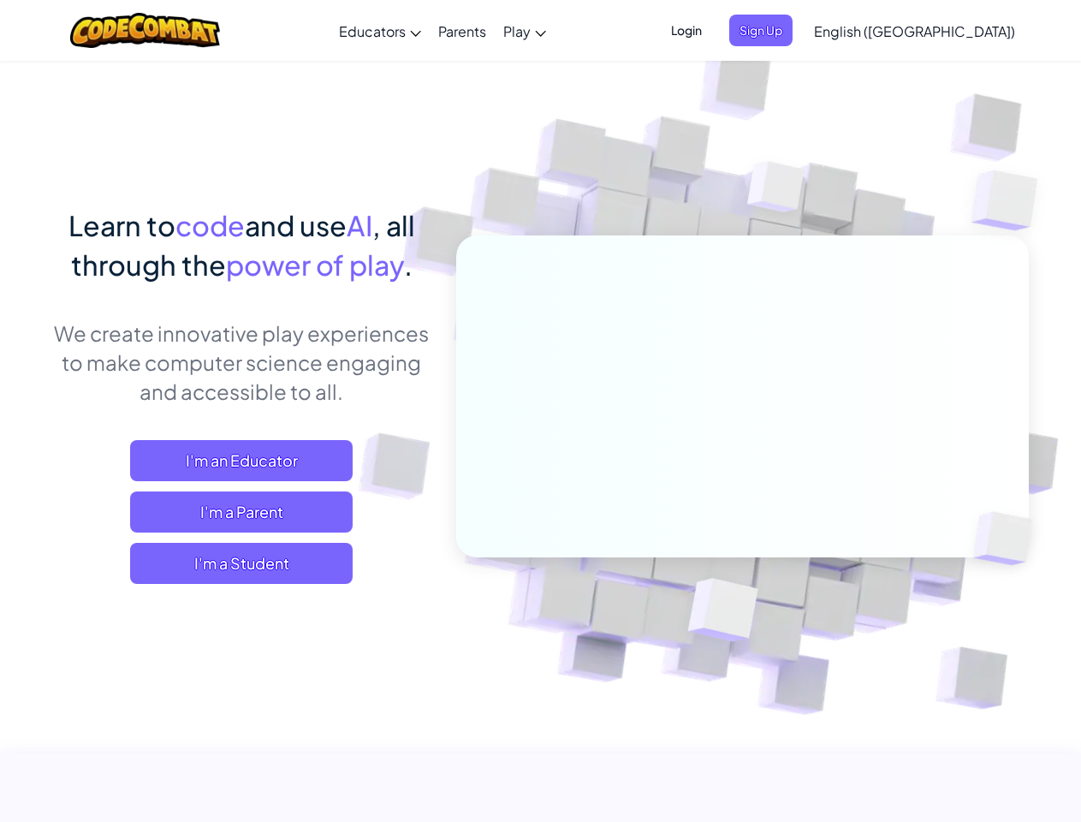
click at [712, 30] on span "Login" at bounding box center [686, 31] width 51 height 32
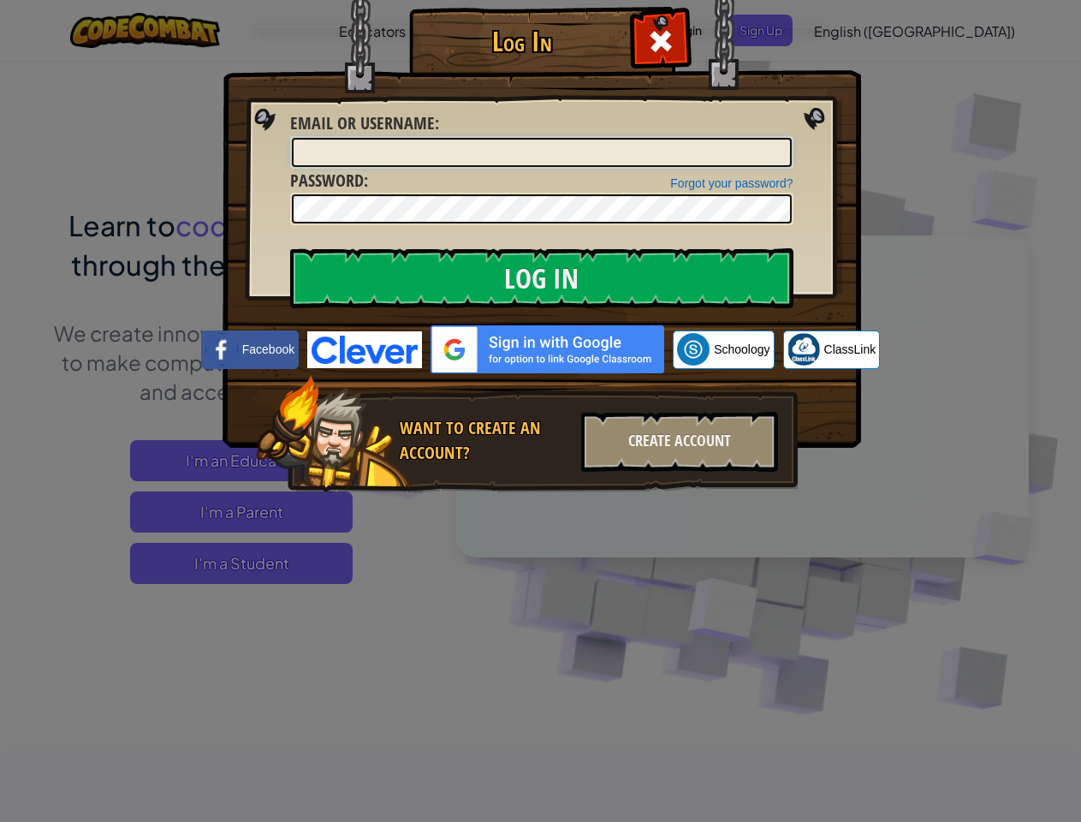
click at [789, 138] on input "Email or Username :" at bounding box center [542, 152] width 500 height 29
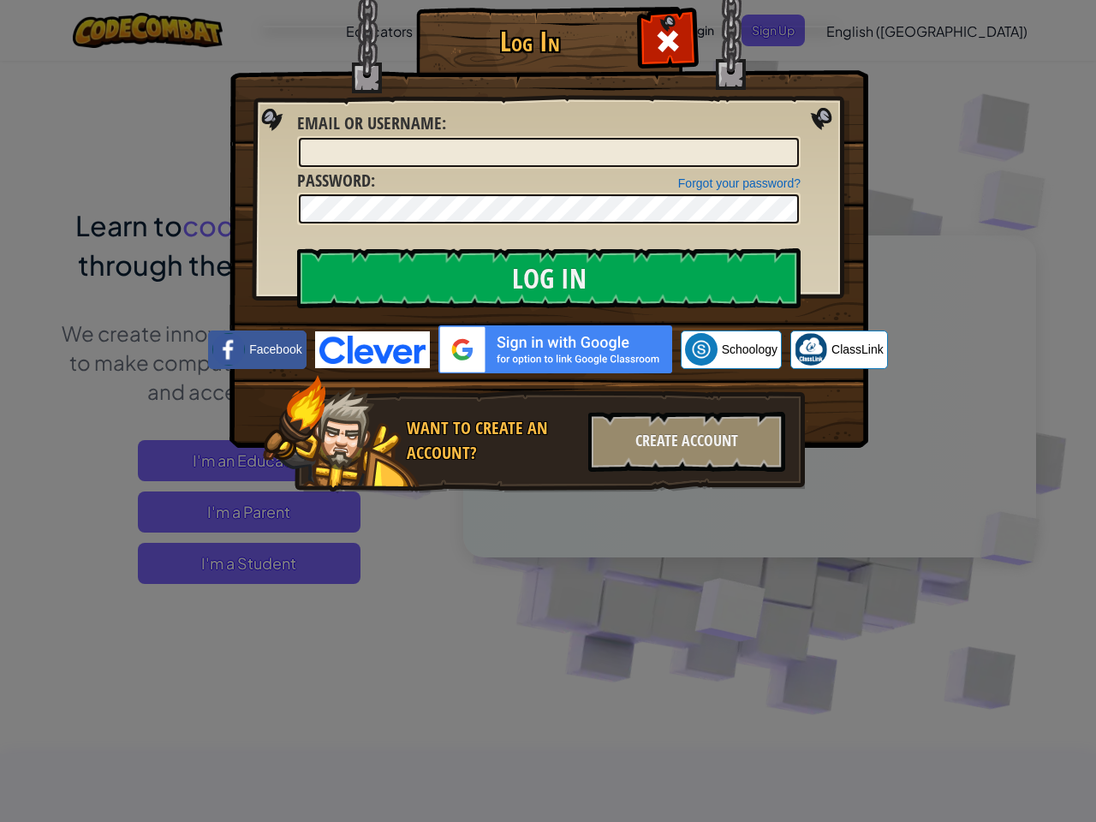
click at [865, 30] on div "Log In Unknown Error Email or Username : Forgot your password? Password : Log I…" at bounding box center [548, 411] width 1096 height 822
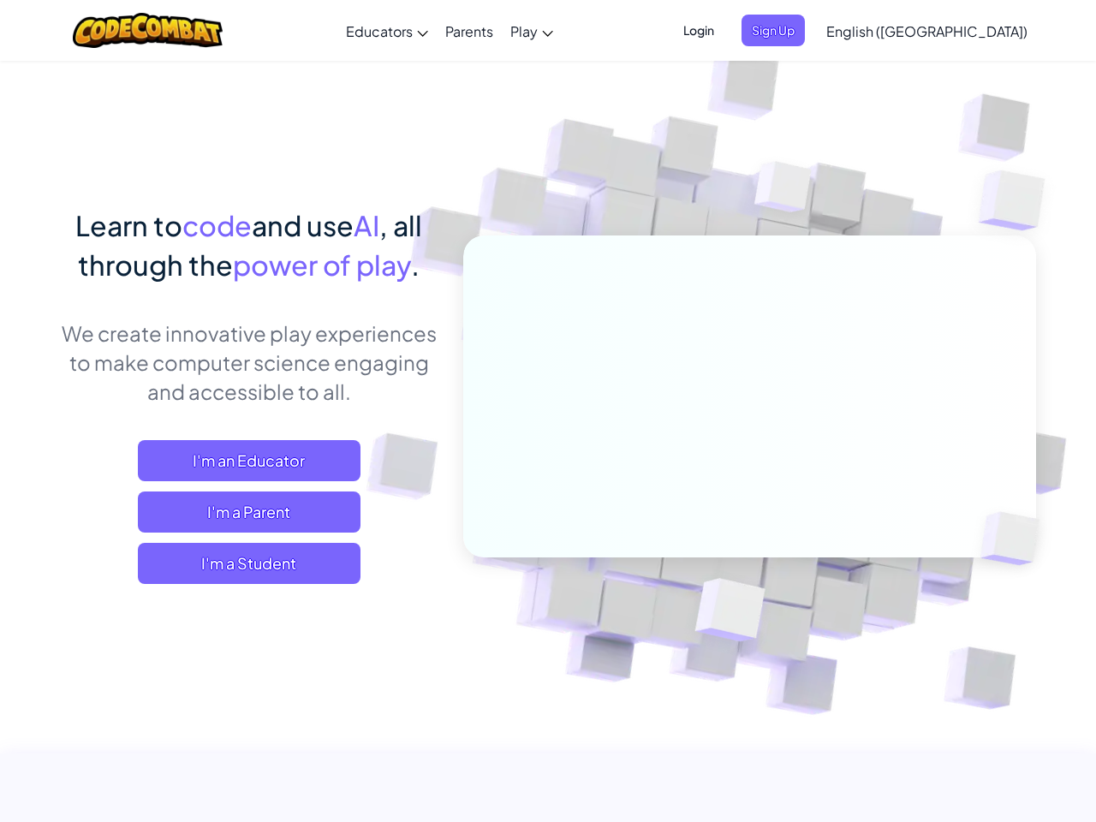
click at [957, 31] on span "English ([GEOGRAPHIC_DATA])" at bounding box center [926, 31] width 201 height 18
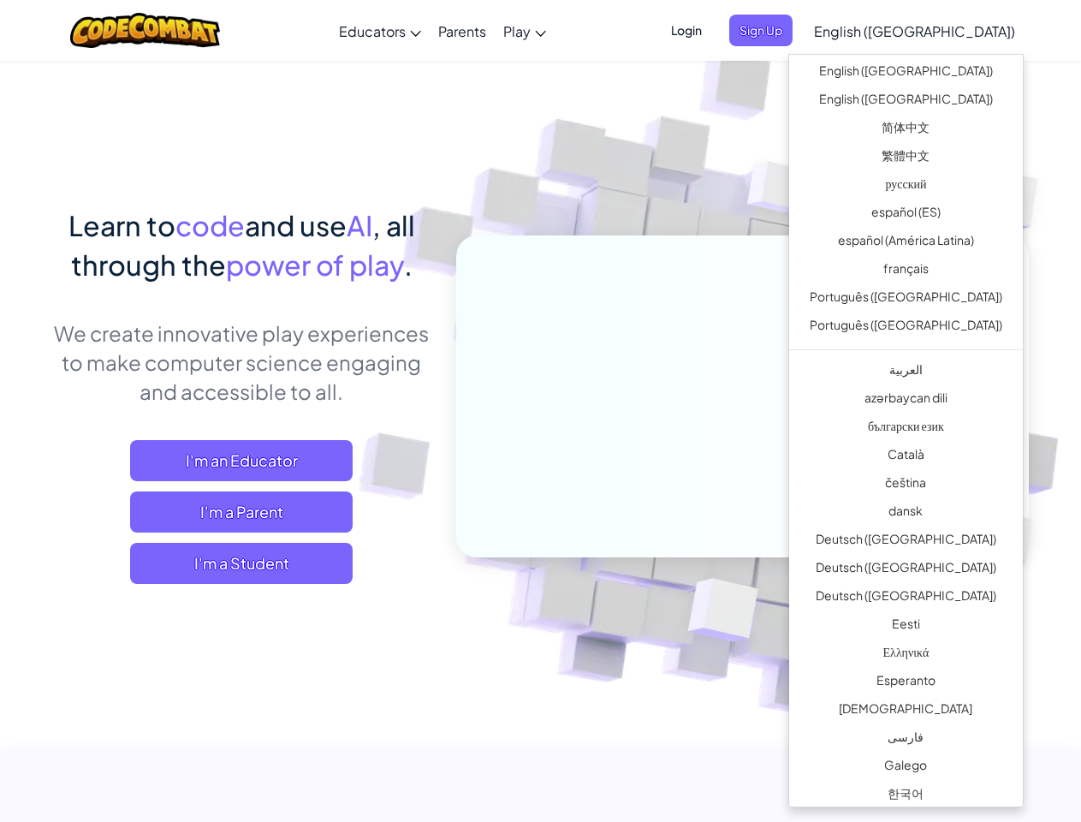
click at [241, 563] on span "I'm a Student" at bounding box center [241, 563] width 223 height 41
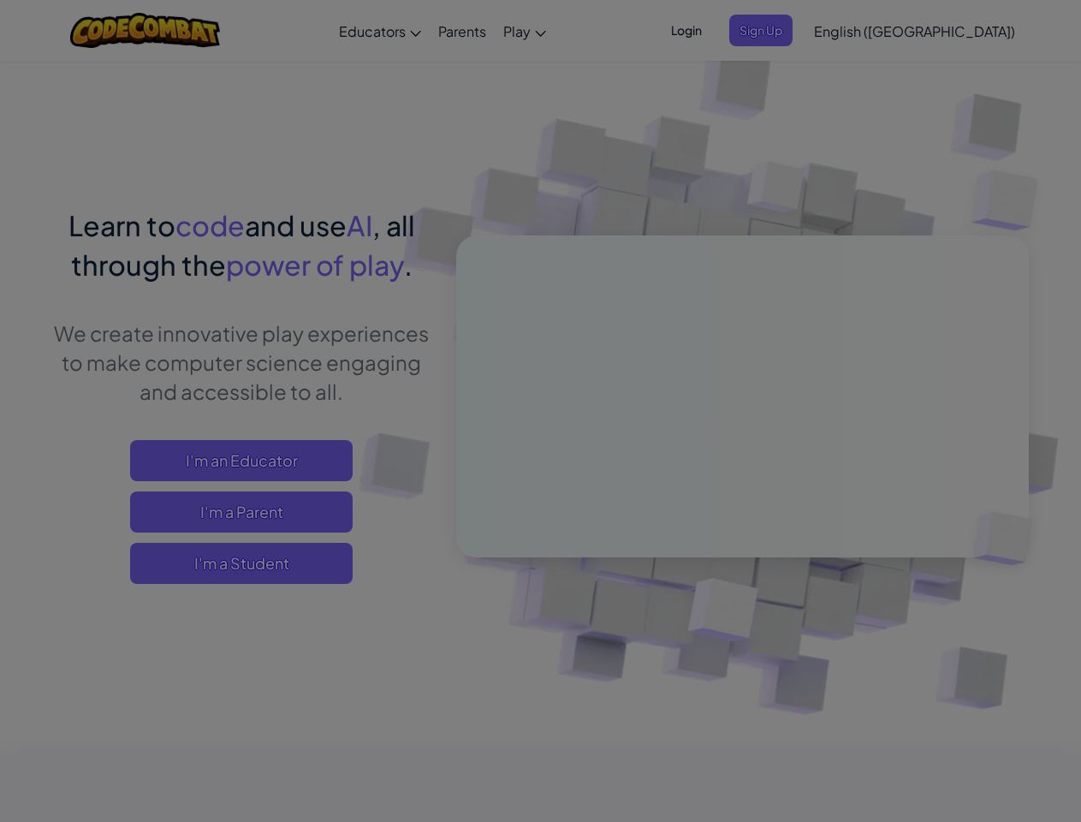
click at [0, 0] on div "Have a Class Code? Yes, I have a Class Code! Enter it here: Continue No, I don'…" at bounding box center [0, 0] width 0 height 0
